Goal: Transaction & Acquisition: Download file/media

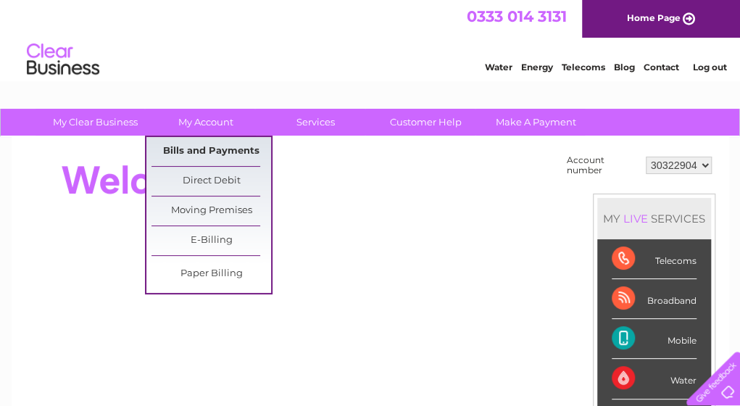
click at [200, 156] on link "Bills and Payments" at bounding box center [211, 151] width 120 height 29
click at [204, 151] on link "Bills and Payments" at bounding box center [211, 151] width 120 height 29
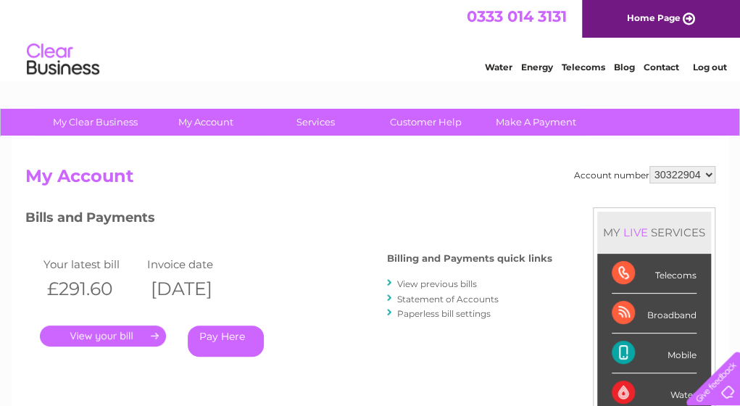
click at [557, 359] on div "Account number 30322904 My Account MY LIVE SERVICES Telecoms Broadband Mobile W…" at bounding box center [370, 384] width 690 height 436
click at [136, 339] on link "." at bounding box center [103, 335] width 126 height 21
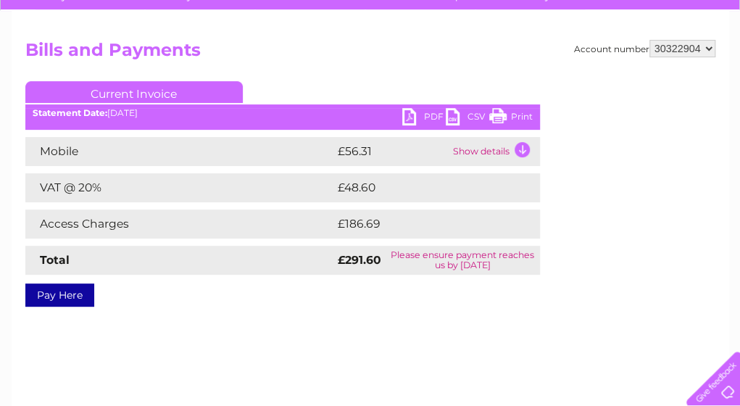
scroll to position [126, 0]
click at [416, 116] on link "PDF" at bounding box center [423, 118] width 43 height 21
click at [525, 151] on td "Show details" at bounding box center [494, 151] width 91 height 29
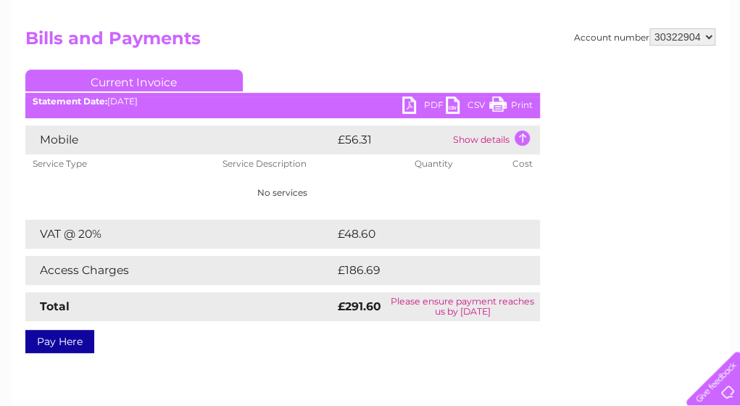
scroll to position [137, 0]
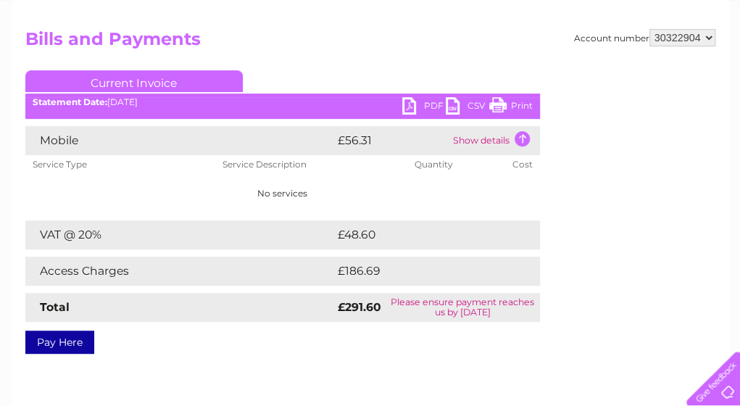
click at [425, 102] on link "PDF" at bounding box center [423, 107] width 43 height 21
